Goal: Task Accomplishment & Management: Manage account settings

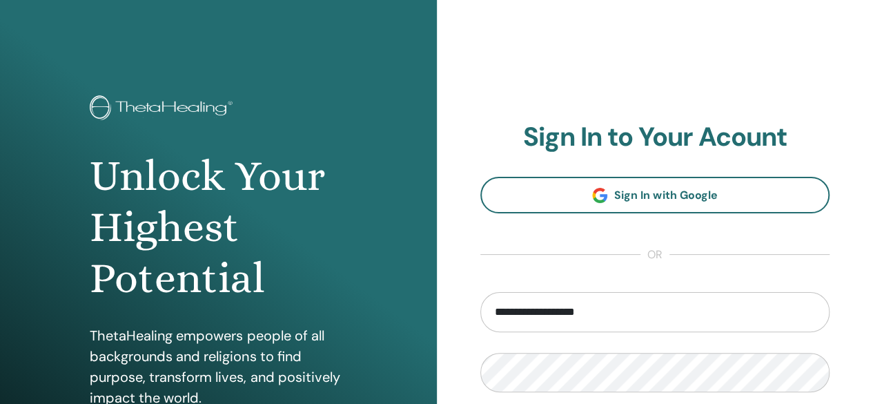
type input "**********"
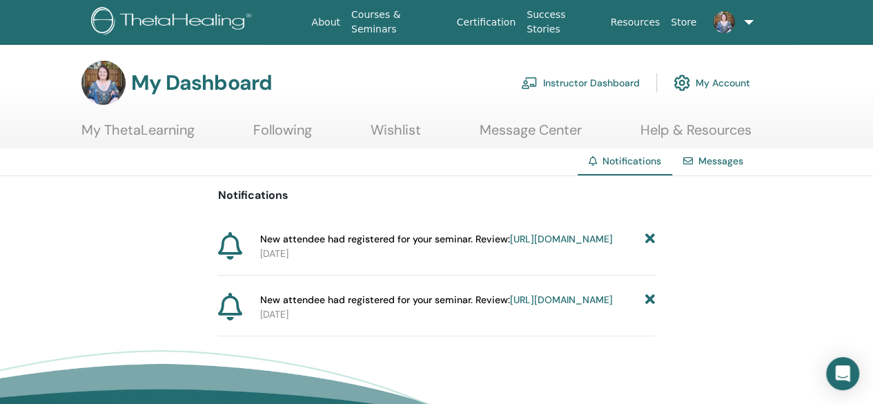
click at [572, 84] on link "Instructor Dashboard" at bounding box center [580, 83] width 119 height 30
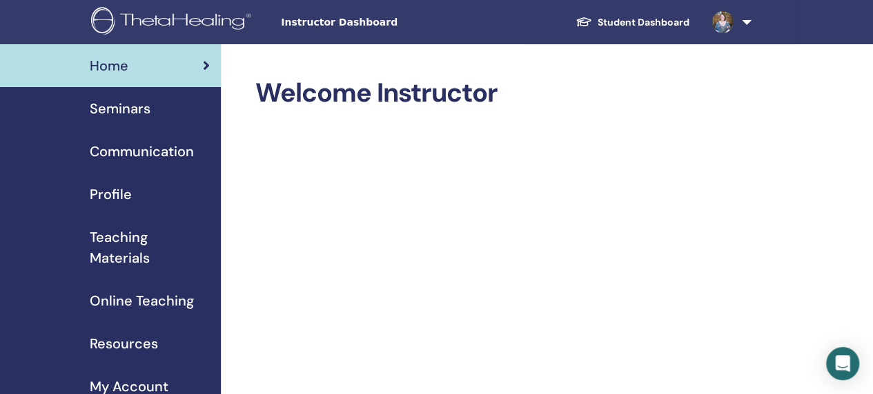
click at [132, 111] on span "Seminars" at bounding box center [120, 108] width 61 height 21
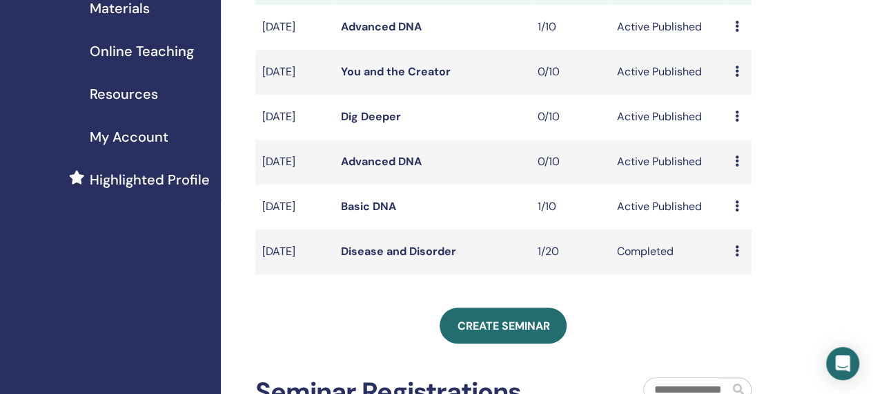
scroll to position [267, 0]
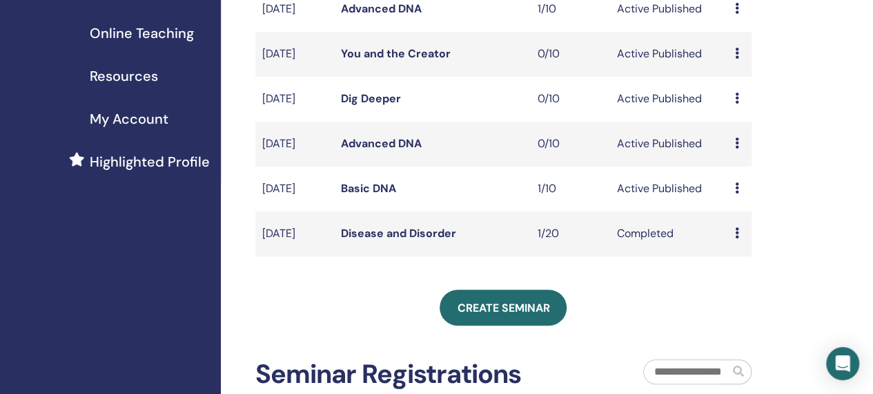
click at [366, 195] on link "Basic DNA" at bounding box center [368, 188] width 55 height 15
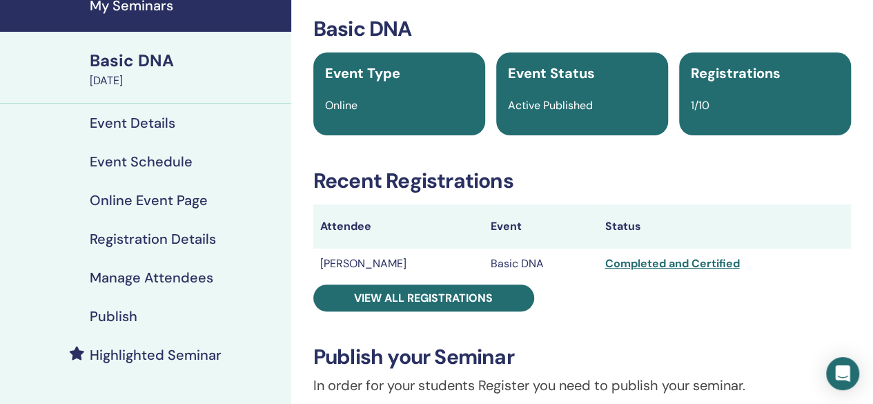
scroll to position [64, 0]
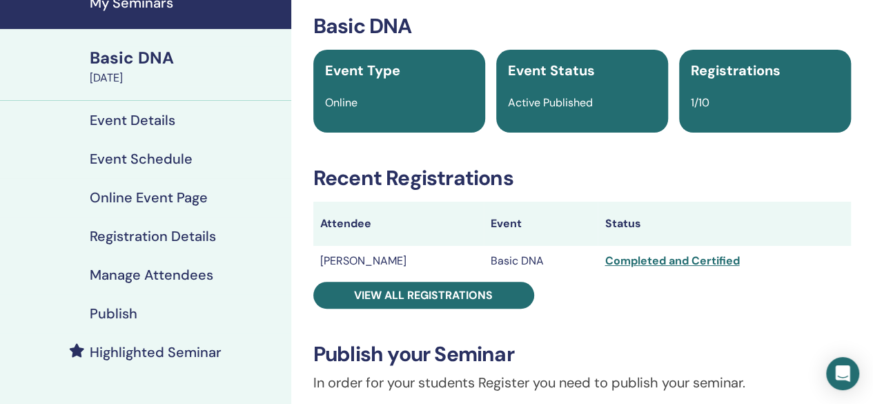
click at [658, 264] on div "Completed and Certified" at bounding box center [725, 261] width 240 height 17
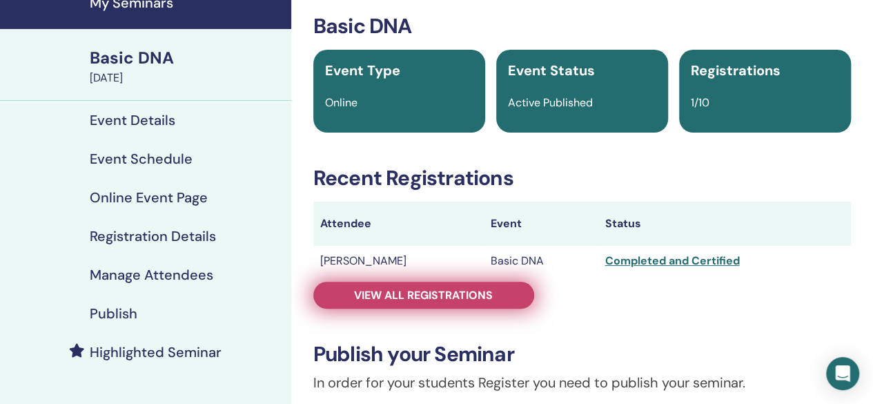
click at [496, 299] on link "View all registrations" at bounding box center [423, 295] width 221 height 27
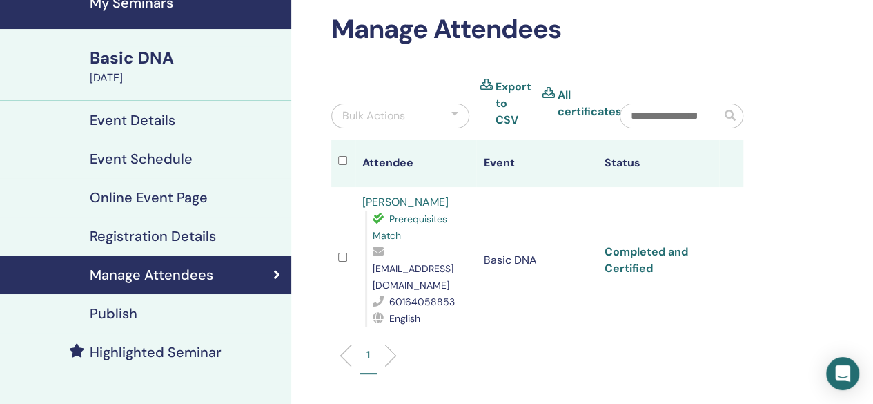
click at [627, 255] on link "Completed and Certified" at bounding box center [647, 259] width 84 height 31
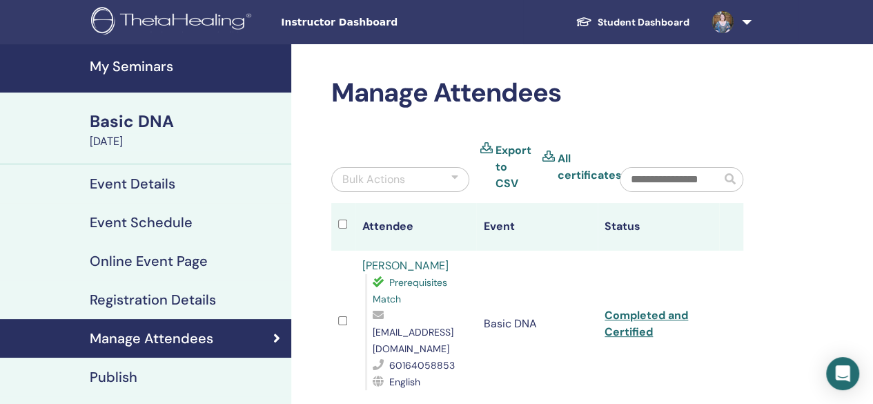
click at [112, 71] on h4 "My Seminars" at bounding box center [186, 66] width 193 height 17
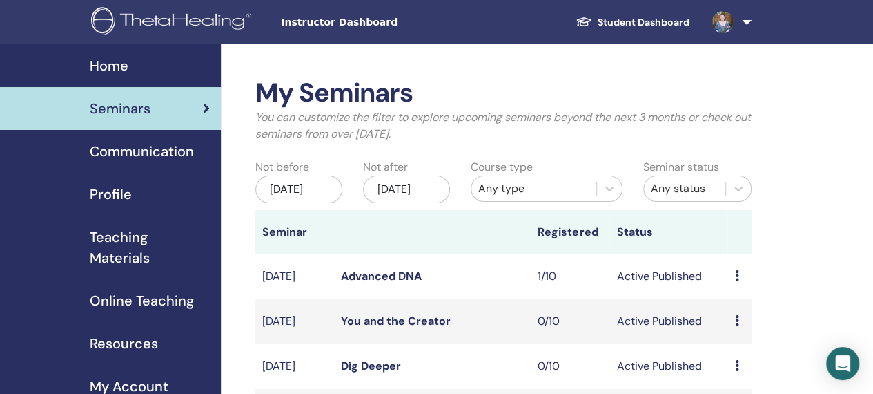
click at [724, 24] on img at bounding box center [723, 22] width 22 height 22
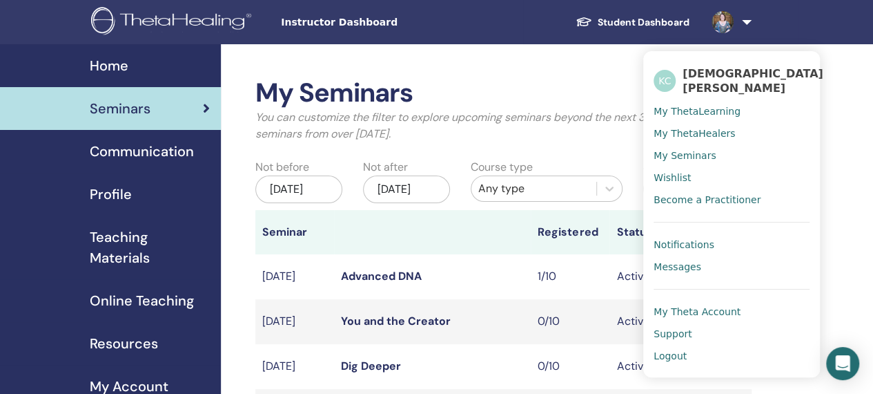
click at [671, 349] on span "Logout" at bounding box center [670, 355] width 33 height 12
